Goal: Transaction & Acquisition: Purchase product/service

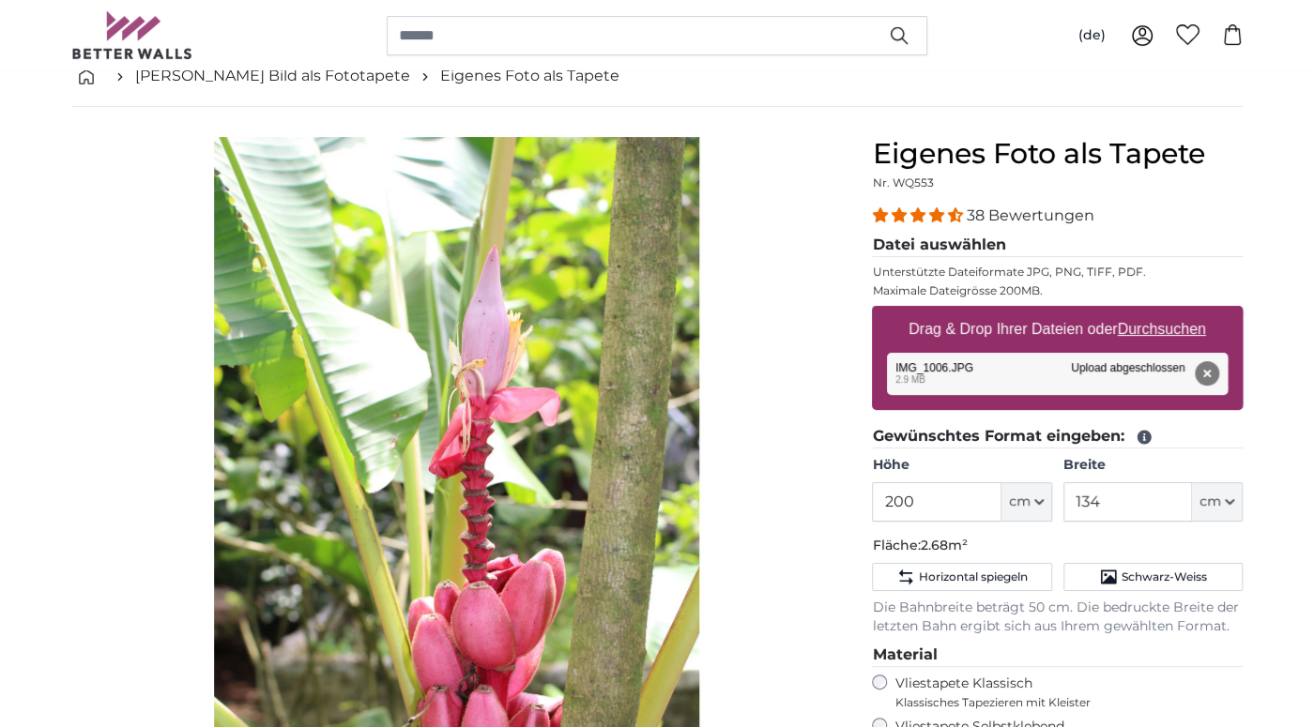
scroll to position [99, 0]
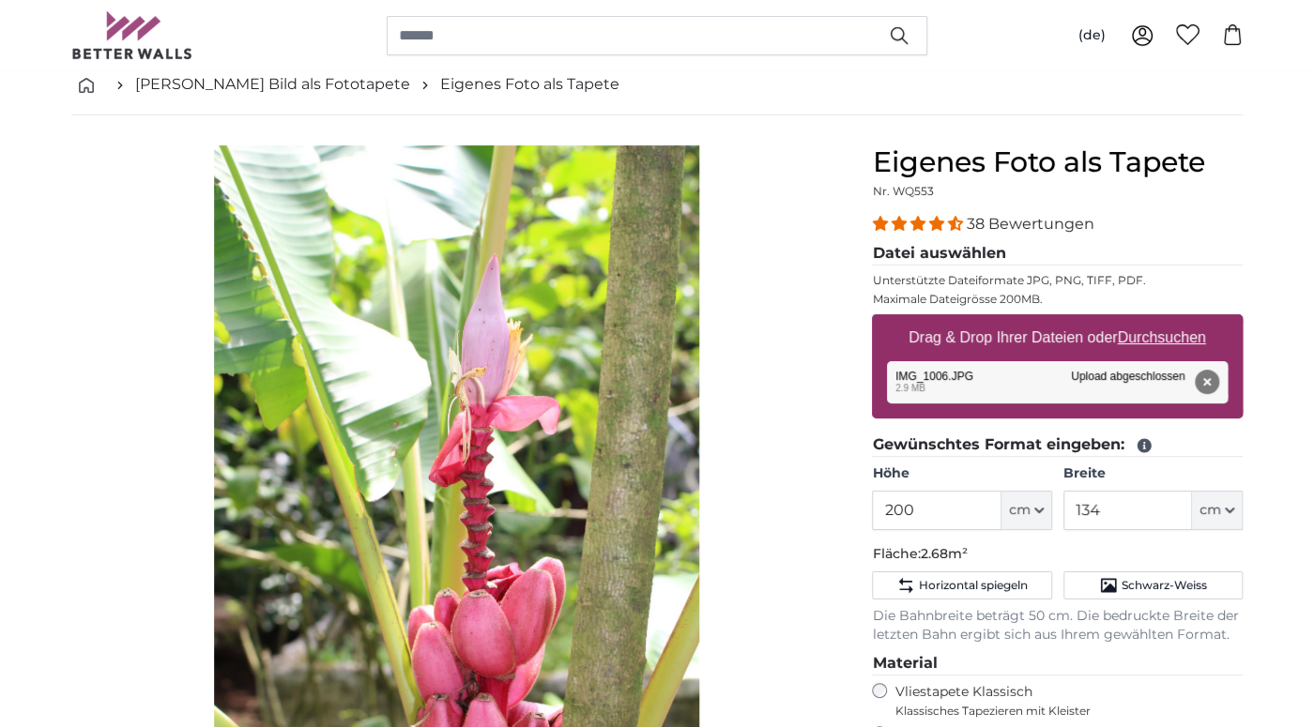
click at [1148, 333] on u "Durchsuchen" at bounding box center [1161, 337] width 88 height 16
click at [1148, 320] on input "Drag & Drop Ihrer Dateien oder Durchsuchen" at bounding box center [1057, 317] width 371 height 6
type input "**********"
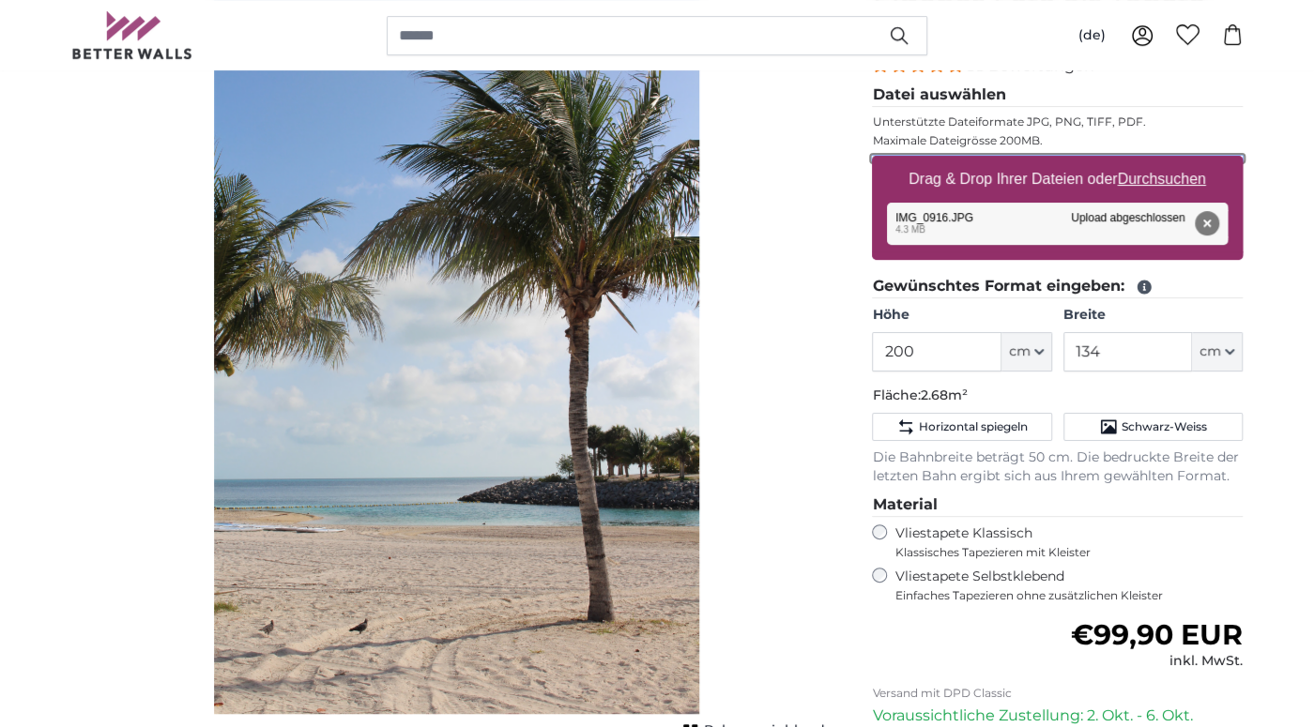
scroll to position [296, 0]
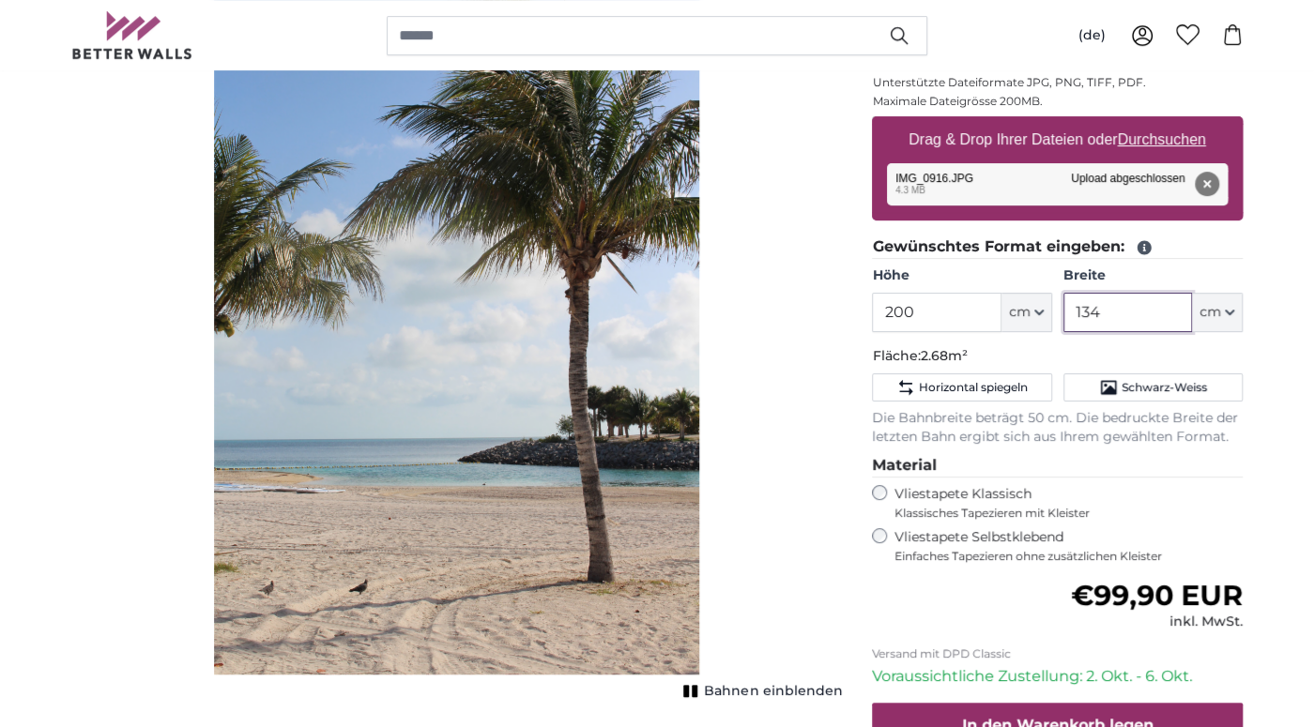
click at [1143, 313] on input "134" at bounding box center [1127, 312] width 129 height 39
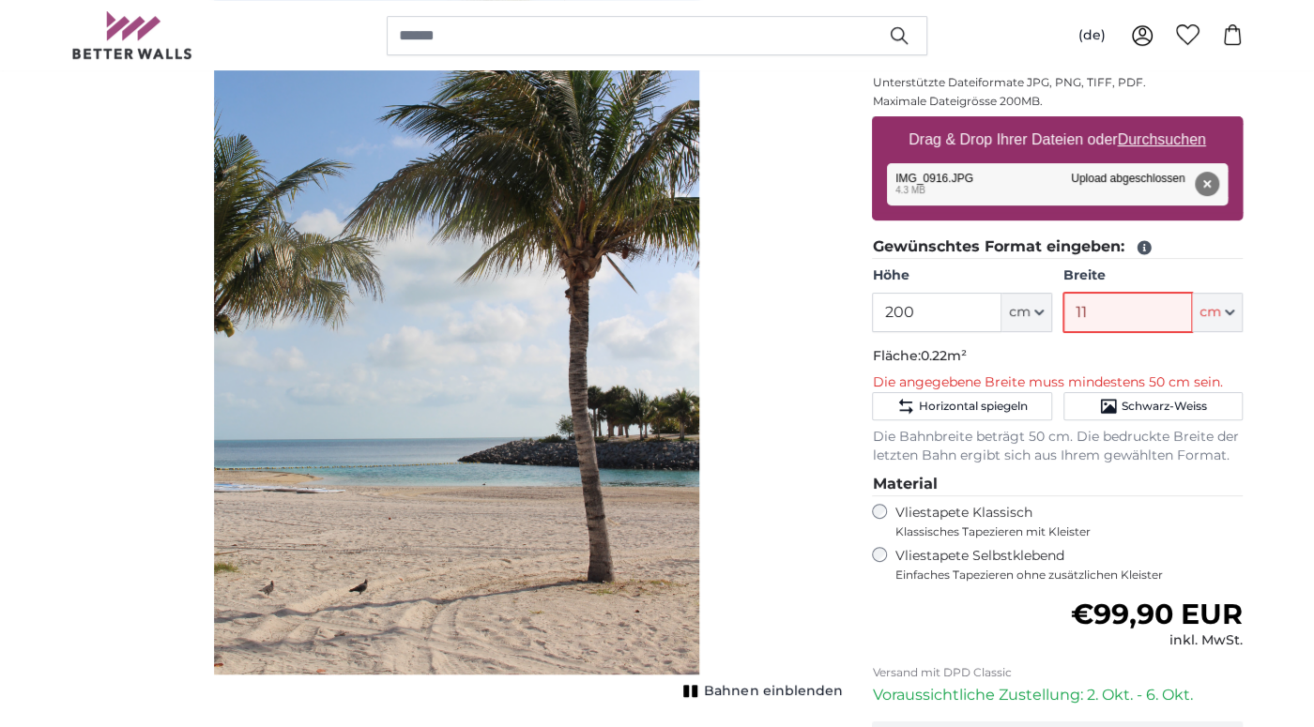
type input "118"
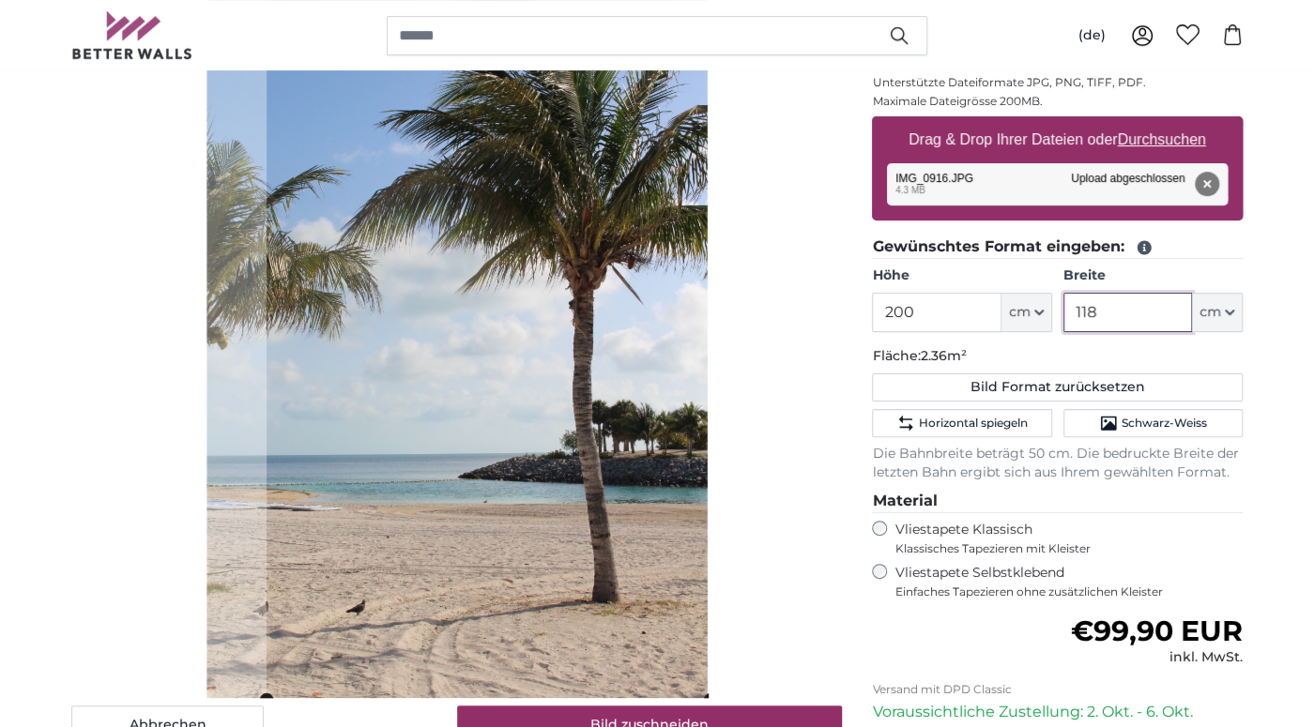
click at [680, 582] on cropper-handle at bounding box center [487, 323] width 443 height 751
type input "118"
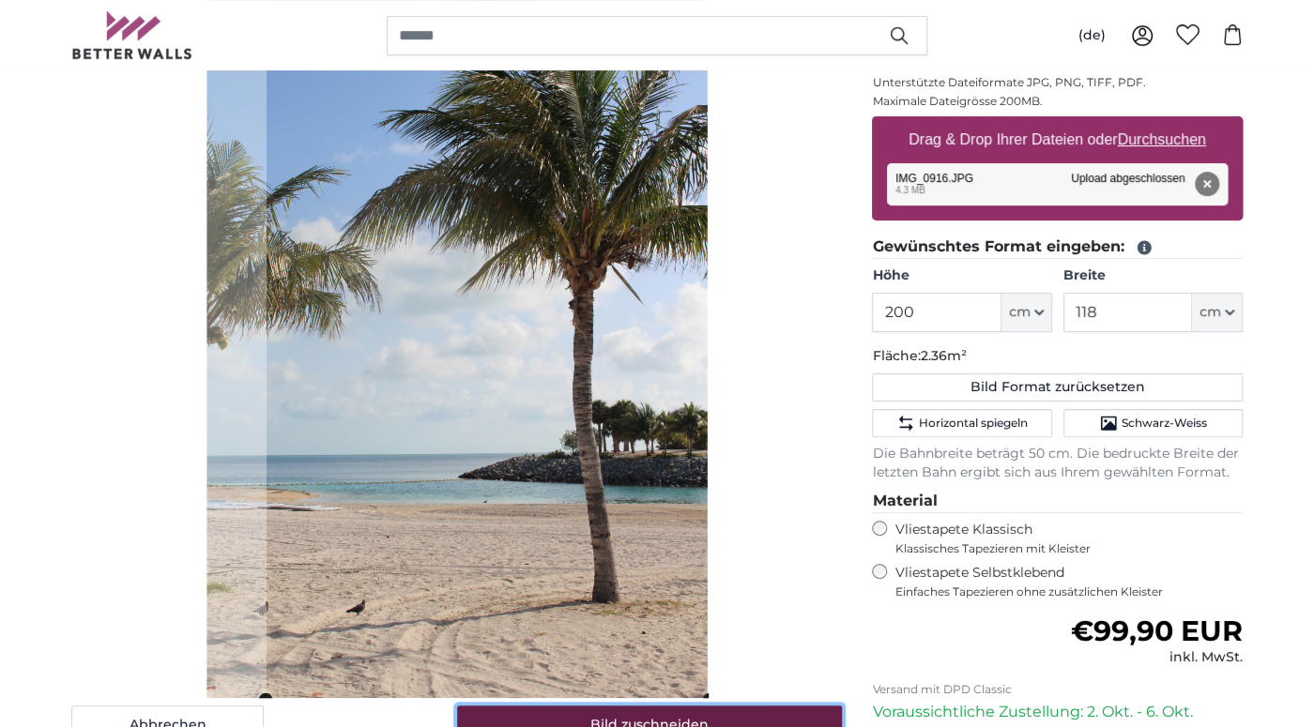
click at [722, 713] on button "Bild zuschneiden" at bounding box center [650, 725] width 386 height 39
